Goal: Task Accomplishment & Management: Use online tool/utility

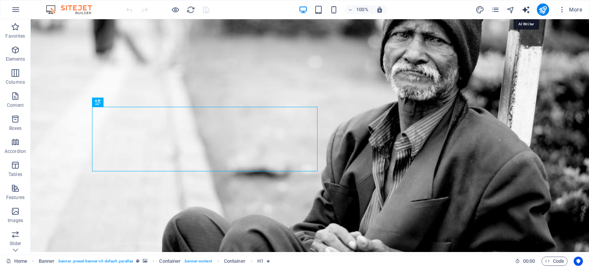
click at [529, 9] on icon "text_generator" at bounding box center [526, 9] width 9 height 9
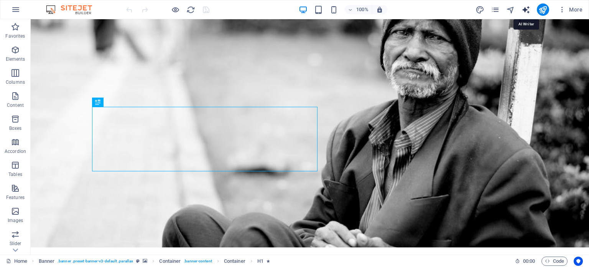
select select "English"
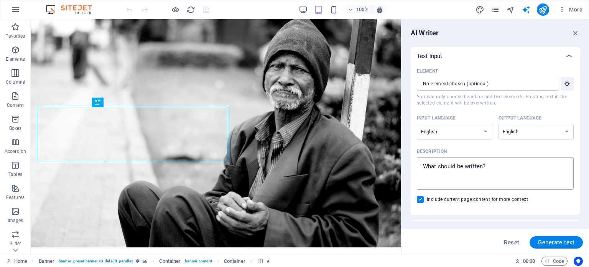
click at [489, 176] on textarea "Description x ​" at bounding box center [495, 173] width 149 height 25
type textarea "x"
click at [574, 32] on icon "button" at bounding box center [575, 33] width 8 height 8
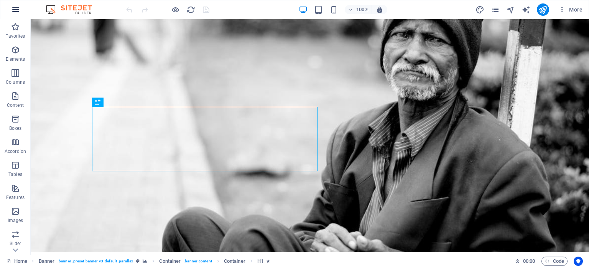
click at [18, 13] on icon "button" at bounding box center [15, 9] width 9 height 9
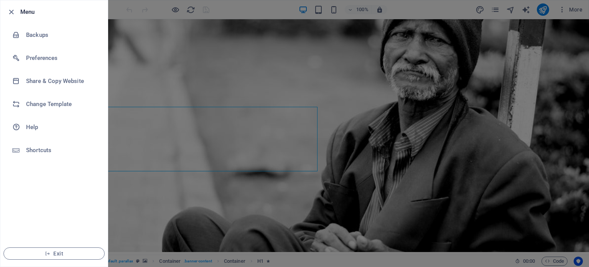
click at [133, 95] on div at bounding box center [294, 133] width 589 height 267
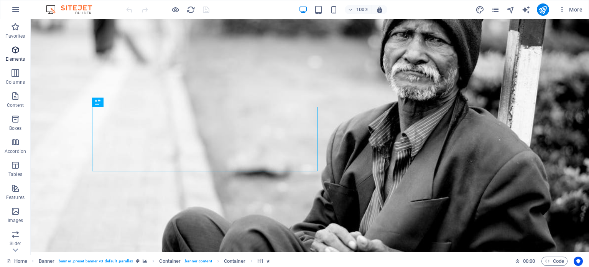
click at [8, 52] on span "Elements" at bounding box center [15, 54] width 31 height 18
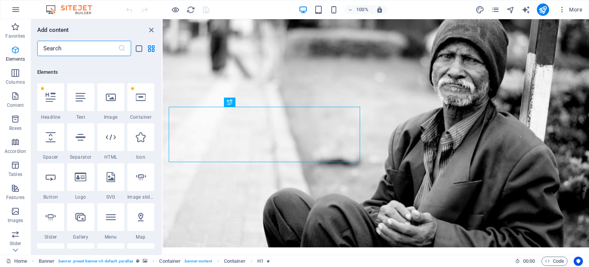
scroll to position [81, 0]
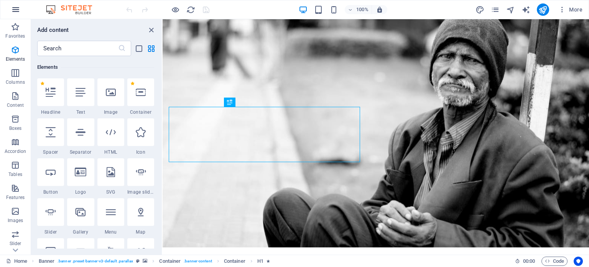
click at [20, 16] on button "button" at bounding box center [16, 9] width 18 height 18
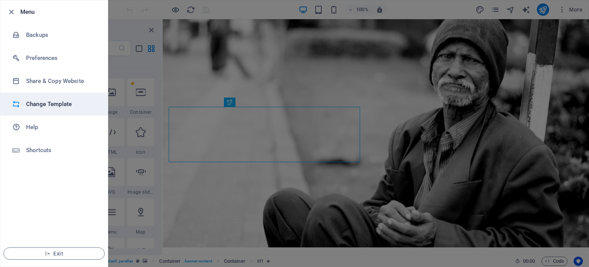
click at [57, 103] on h6 "Change Template" at bounding box center [61, 103] width 71 height 9
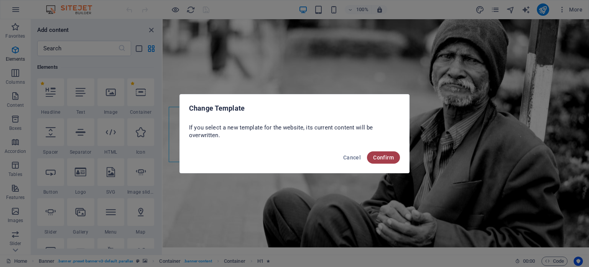
click at [373, 153] on button "Confirm" at bounding box center [383, 157] width 33 height 12
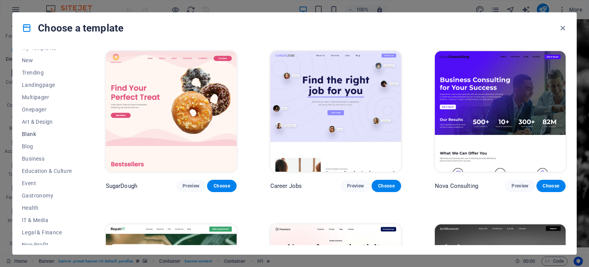
scroll to position [21, 0]
click at [59, 170] on span "Education & Culture" at bounding box center [47, 170] width 50 height 6
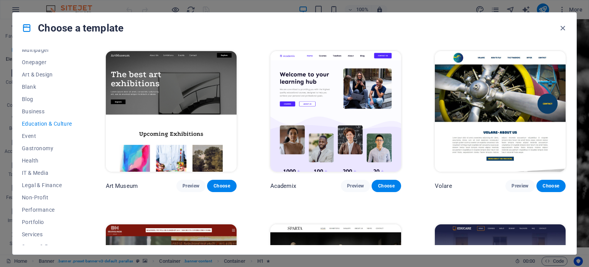
scroll to position [67, 0]
click at [34, 164] on button "Health" at bounding box center [47, 160] width 50 height 12
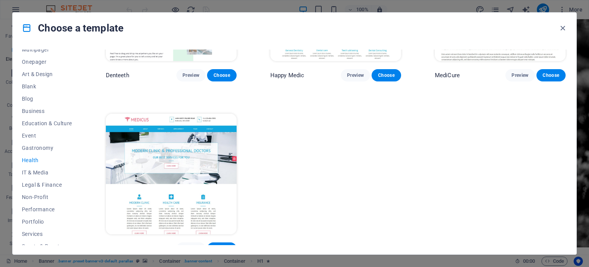
scroll to position [284, 0]
click at [41, 196] on span "Non-Profit" at bounding box center [47, 197] width 50 height 6
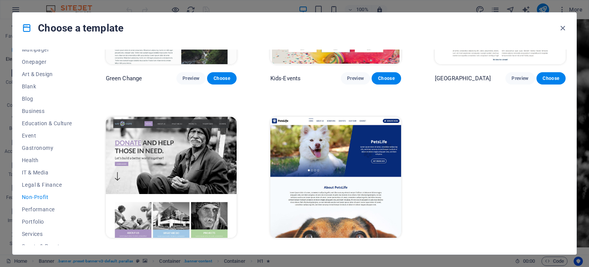
scroll to position [118, 0]
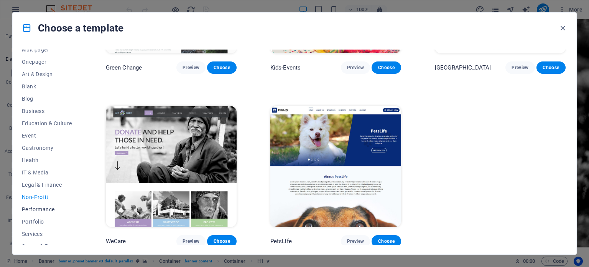
click at [46, 206] on span "Performance" at bounding box center [47, 209] width 50 height 6
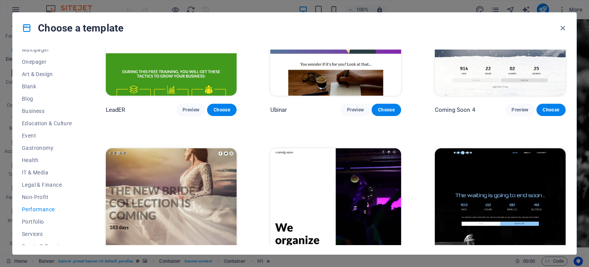
scroll to position [808, 0]
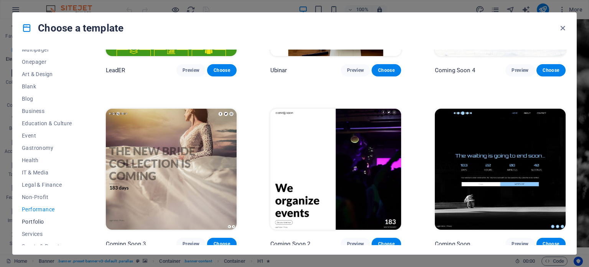
click at [46, 217] on button "Portfolio" at bounding box center [47, 221] width 50 height 12
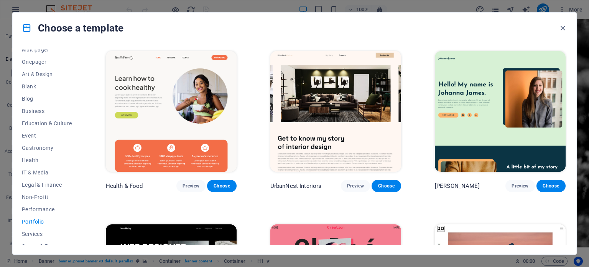
scroll to position [111, 0]
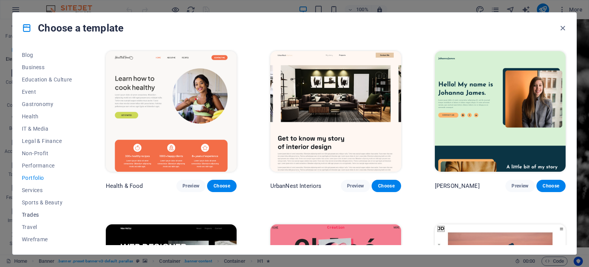
click at [35, 216] on span "Trades" at bounding box center [47, 214] width 50 height 6
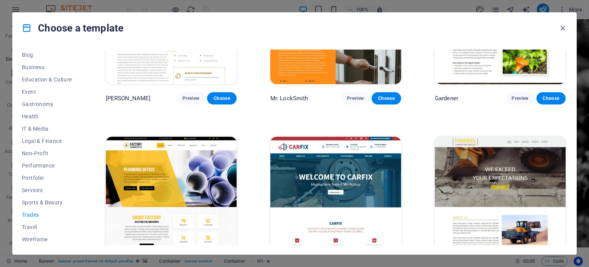
scroll to position [261, 0]
click at [34, 240] on span "Wireframe" at bounding box center [47, 239] width 50 height 6
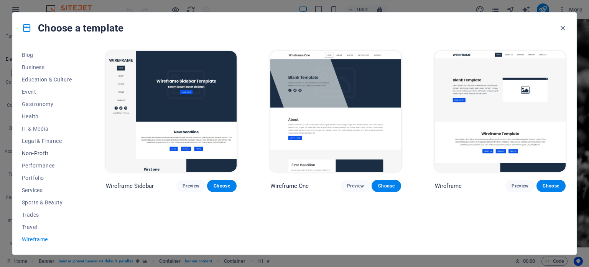
scroll to position [0, 0]
click at [34, 78] on span "New" at bounding box center [47, 80] width 50 height 6
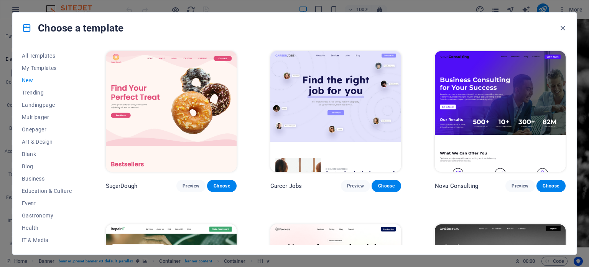
click at [0, 89] on div "Choose a template All Templates My Templates New Trending Landingpage Multipage…" at bounding box center [294, 133] width 589 height 267
click at [192, 186] on span "Preview" at bounding box center [191, 186] width 17 height 6
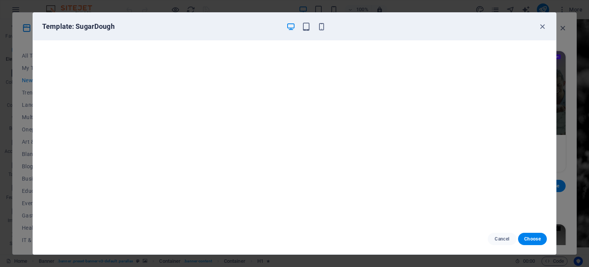
scroll to position [2, 0]
click at [545, 28] on icon "button" at bounding box center [542, 26] width 9 height 9
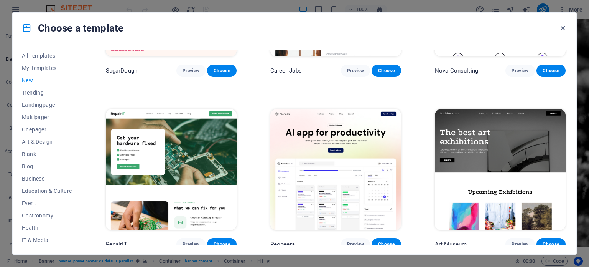
scroll to position [118, 0]
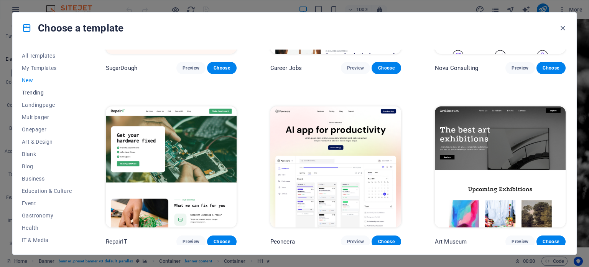
click at [37, 94] on span "Trending" at bounding box center [47, 92] width 50 height 6
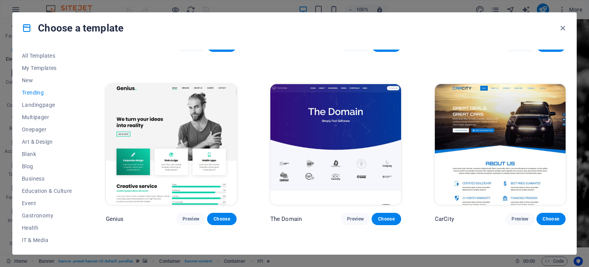
scroll to position [657, 0]
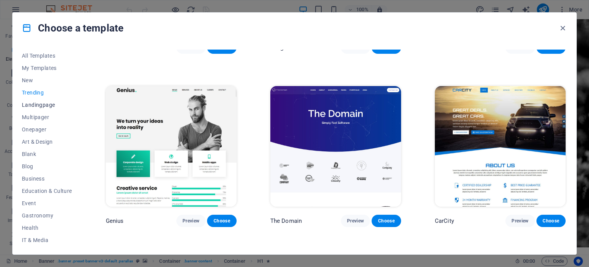
click at [46, 105] on span "Landingpage" at bounding box center [47, 105] width 50 height 6
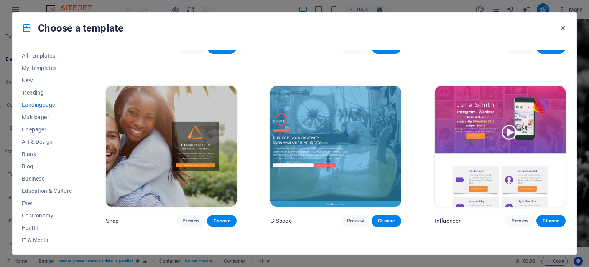
click at [459, 155] on img at bounding box center [500, 146] width 131 height 120
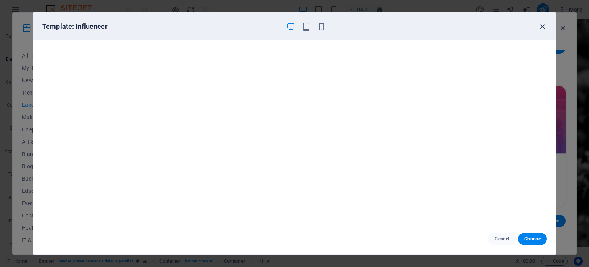
click at [541, 25] on icon "button" at bounding box center [542, 26] width 9 height 9
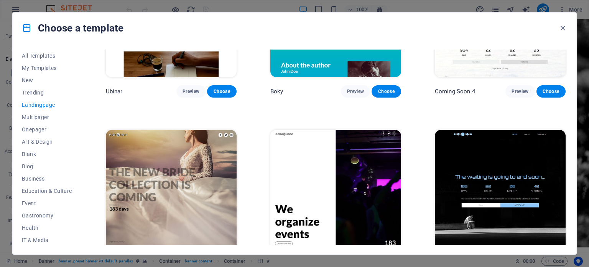
scroll to position [1325, 0]
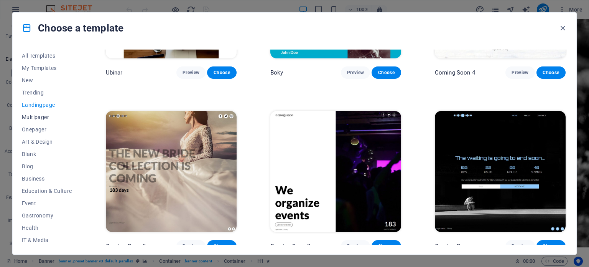
click at [45, 121] on button "Multipager" at bounding box center [47, 117] width 50 height 12
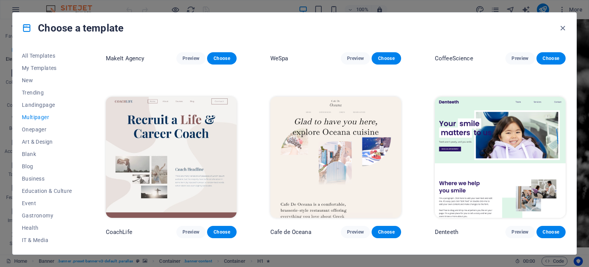
scroll to position [1339, 0]
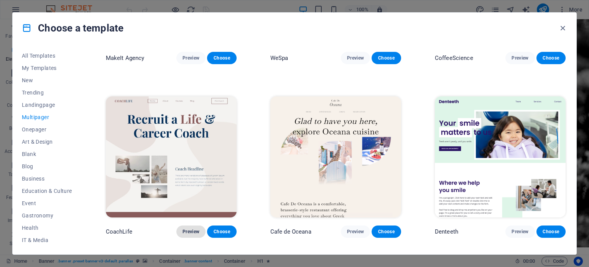
click at [193, 228] on span "Preview" at bounding box center [191, 231] width 17 height 6
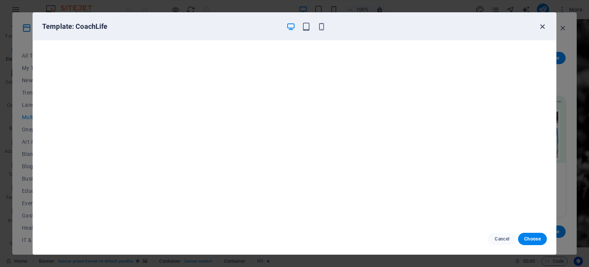
click at [541, 26] on icon "button" at bounding box center [542, 26] width 9 height 9
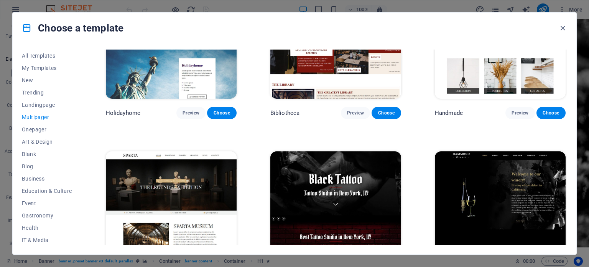
scroll to position [2842, 0]
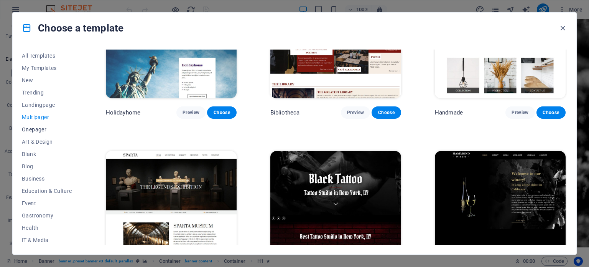
click at [37, 128] on span "Onepager" at bounding box center [47, 129] width 50 height 6
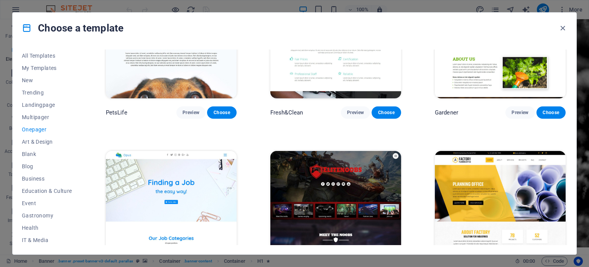
click at [168, 106] on div "PetsLife Preview Choose" at bounding box center [171, 112] width 131 height 12
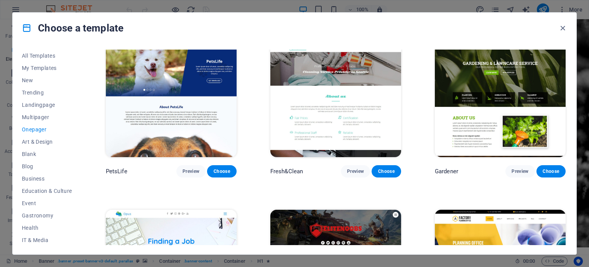
scroll to position [2749, 0]
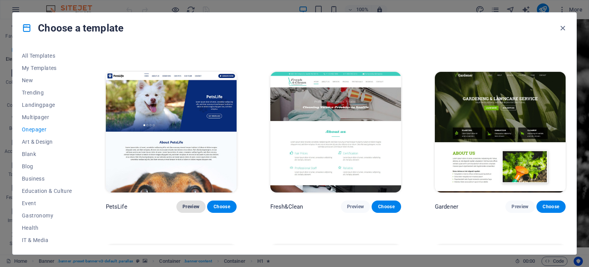
click at [193, 203] on span "Preview" at bounding box center [191, 206] width 17 height 6
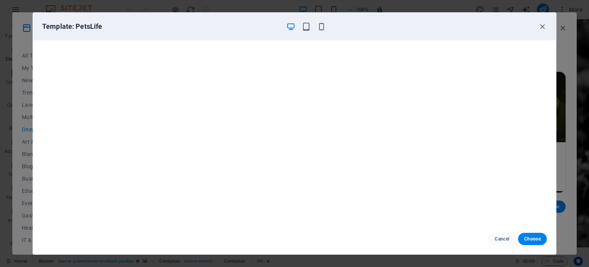
click at [0, 150] on div "Template: PetsLife Cancel Choose" at bounding box center [294, 133] width 589 height 267
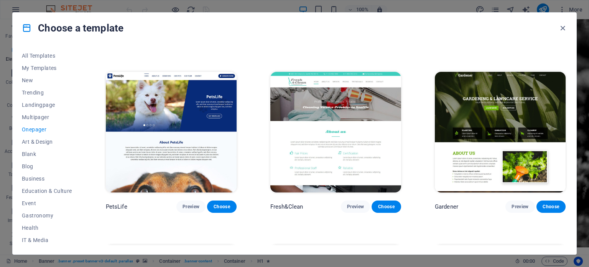
click at [192, 184] on div "PetsLife Preview Choose" at bounding box center [171, 141] width 134 height 142
click at [193, 203] on span "Preview" at bounding box center [191, 206] width 17 height 6
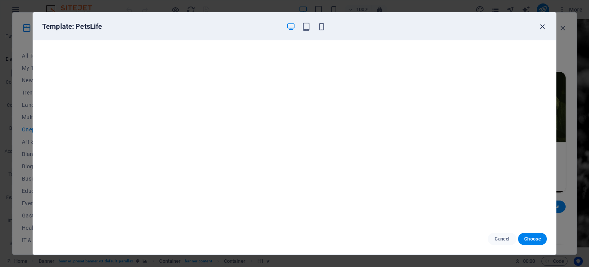
click at [545, 25] on icon "button" at bounding box center [542, 26] width 9 height 9
